Goal: Information Seeking & Learning: Learn about a topic

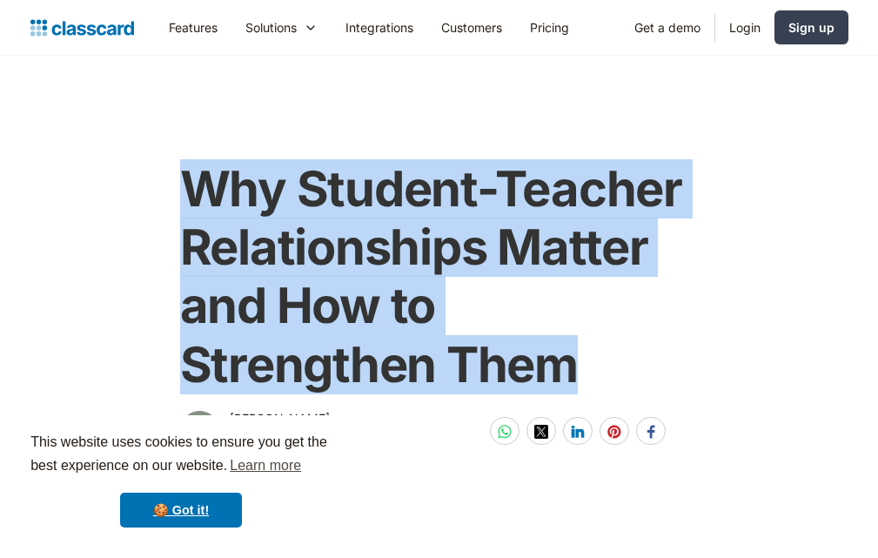
drag, startPoint x: 179, startPoint y: 186, endPoint x: 606, endPoint y: 359, distance: 461.0
click at [606, 359] on h1 "Why Student-Teacher Relationships Matter and How to Strengthen Them" at bounding box center [439, 277] width 519 height 234
copy h1 "Why Student-Teacher Relationships Matter and How to Strengthen Them"
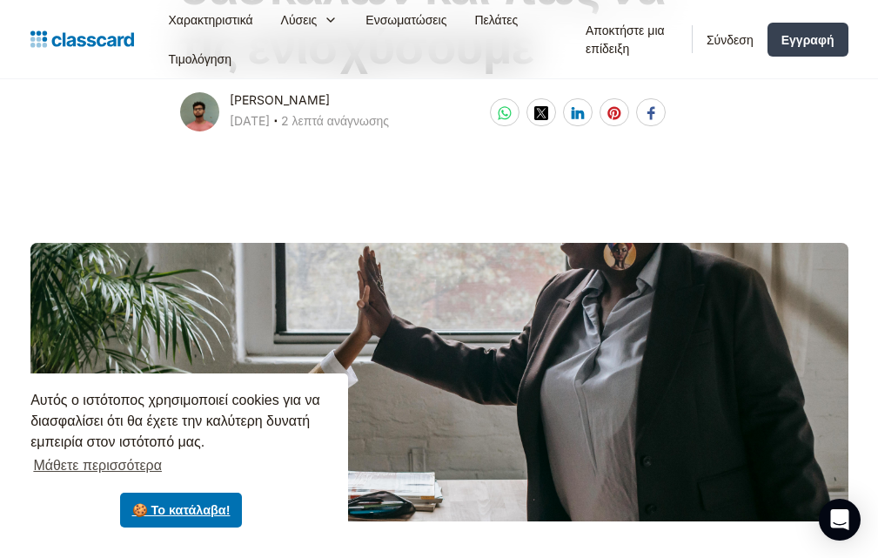
scroll to position [348, 0]
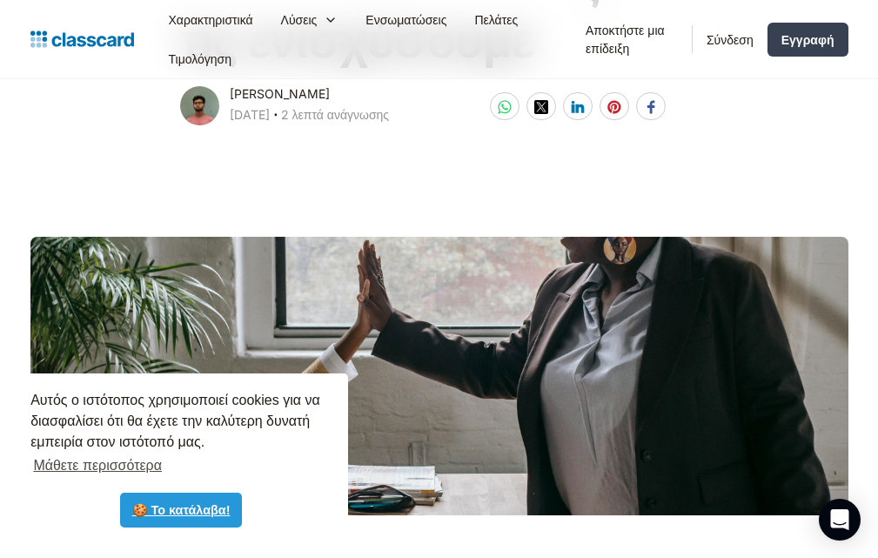
click at [223, 507] on font "🍪 Το κατάλαβα!" at bounding box center [181, 510] width 98 height 14
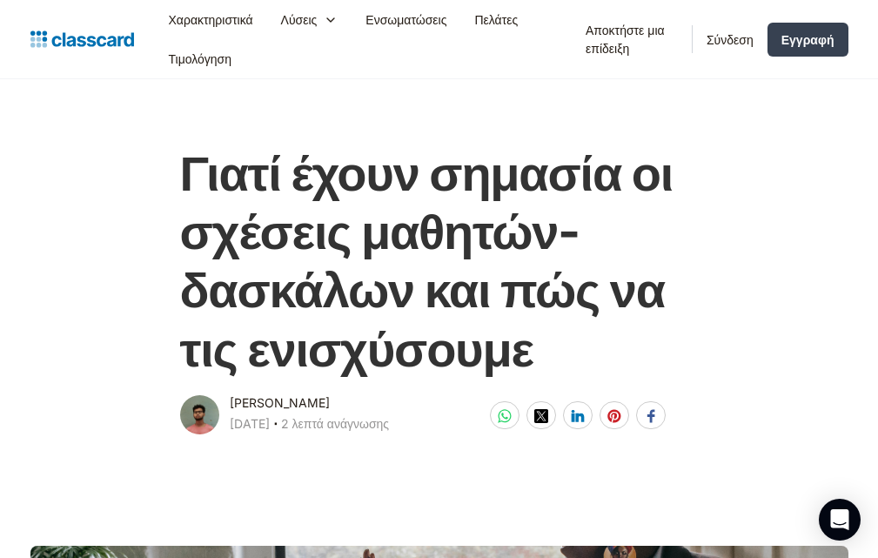
scroll to position [0, 0]
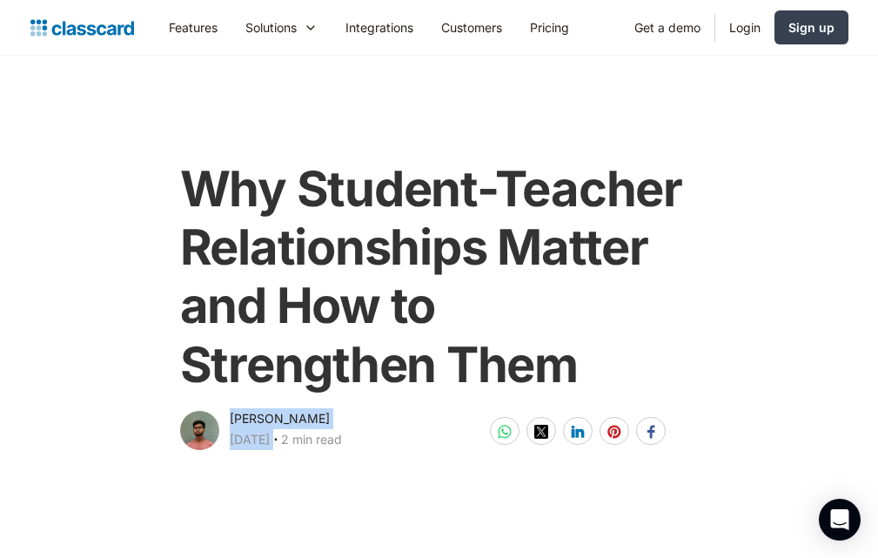
drag, startPoint x: 171, startPoint y: 419, endPoint x: 335, endPoint y: 435, distance: 165.3
click at [335, 435] on div "Why Student-Teacher Relationships Matter and How to Strengthen Them Kenneth Soa…" at bounding box center [439, 298] width 557 height 311
copy div "Kenneth Soares February 21, 2025"
